Goal: Task Accomplishment & Management: Use online tool/utility

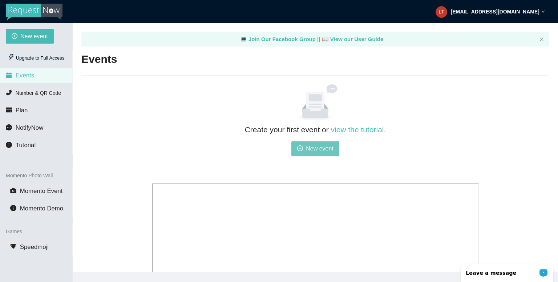
click at [333, 148] on span "New event" at bounding box center [320, 148] width 28 height 9
click at [542, 39] on icon "close" at bounding box center [541, 39] width 4 height 4
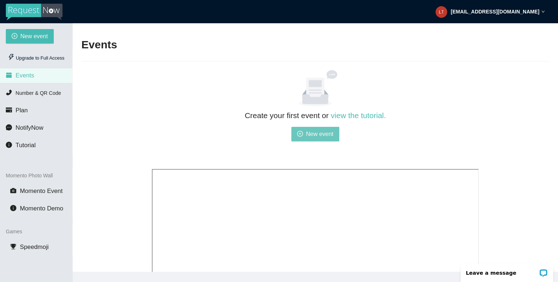
click at [305, 132] on button "New event" at bounding box center [315, 134] width 48 height 15
